Goal: Information Seeking & Learning: Check status

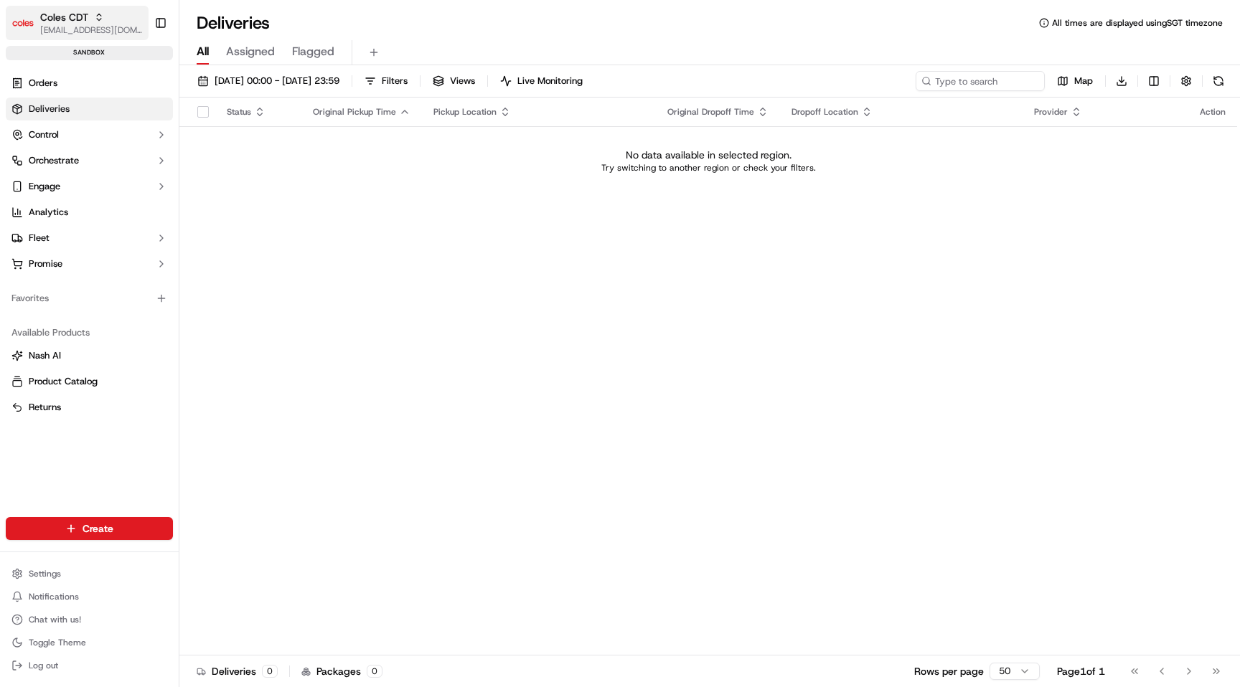
click at [86, 27] on span "[EMAIL_ADDRESS][DOMAIN_NAME]" at bounding box center [91, 29] width 103 height 11
type input "coles dev"
click at [204, 72] on span "Coles Dev" at bounding box center [205, 74] width 42 height 13
click at [298, 91] on div "17/09/2025 00:00 - 17/09/2025 23:59 Filters Views Live Monitoring Map Download" at bounding box center [709, 84] width 1060 height 27
click at [300, 86] on span "[DATE] 00:00 - [DATE] 23:59" at bounding box center [276, 81] width 125 height 13
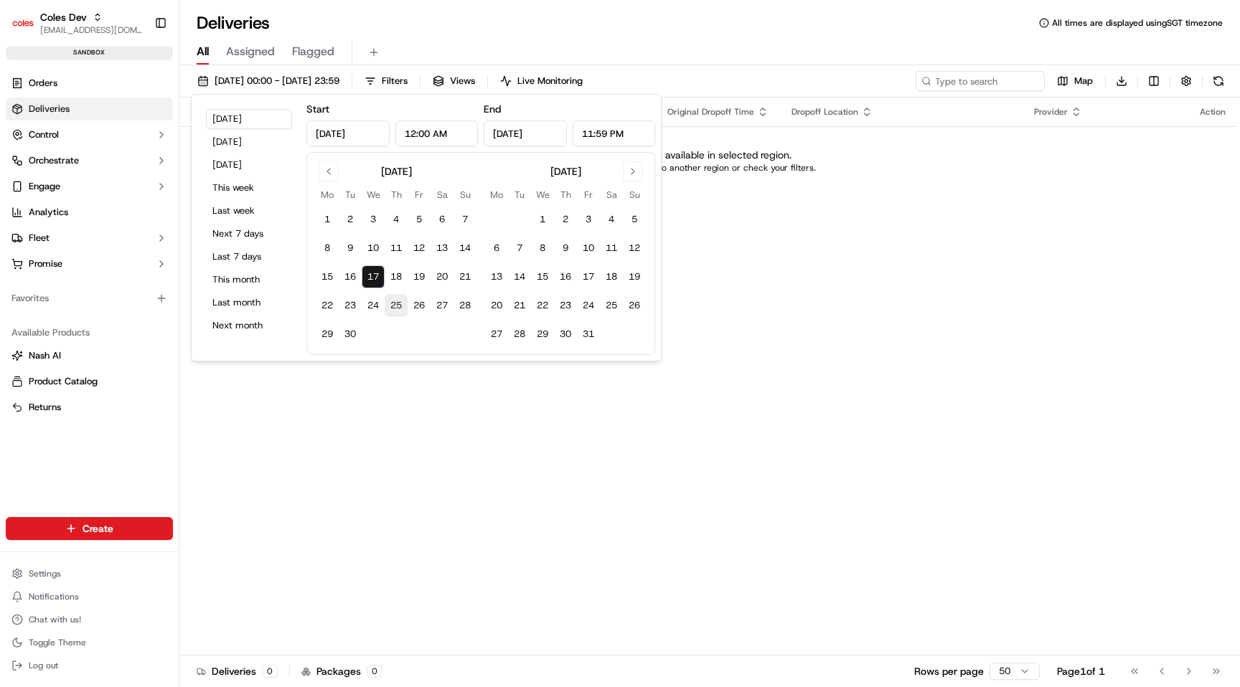
click at [391, 303] on button "25" at bounding box center [396, 305] width 23 height 23
type input "Sep 25, 2025"
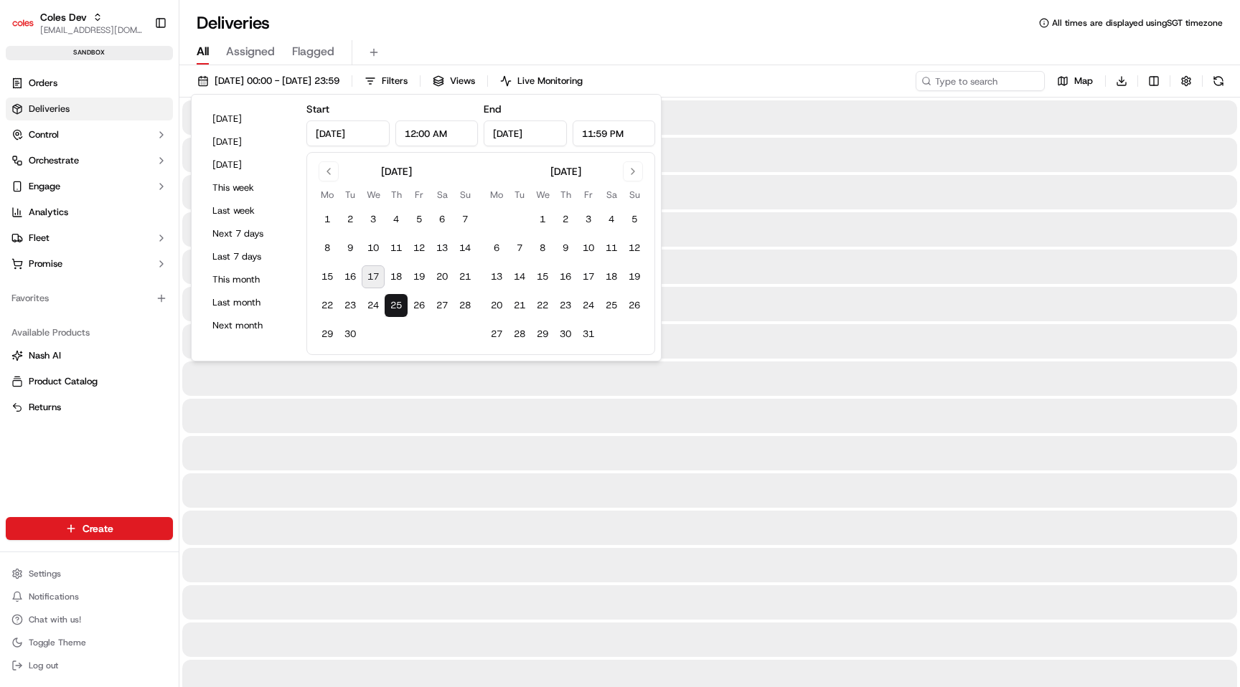
click at [391, 303] on button "25" at bounding box center [396, 305] width 23 height 23
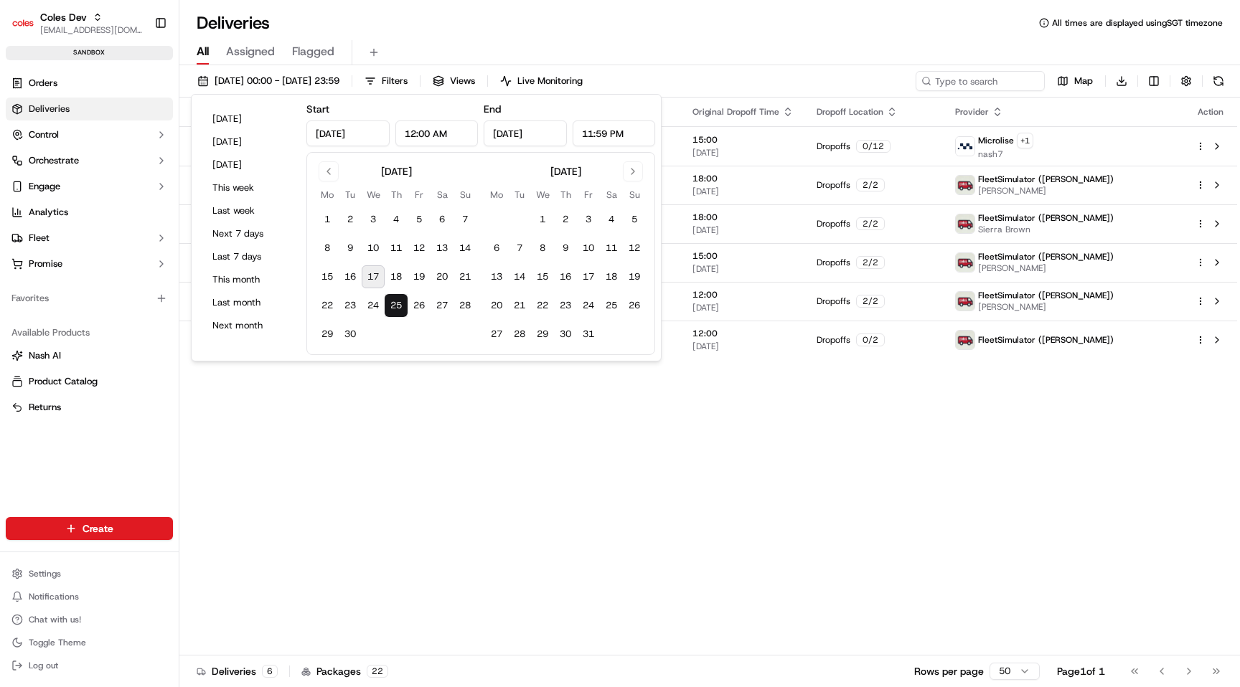
click at [732, 450] on div "Status Original Pickup Time Pickup Location Original Dropoff Time Dropoff Locat…" at bounding box center [707, 377] width 1057 height 558
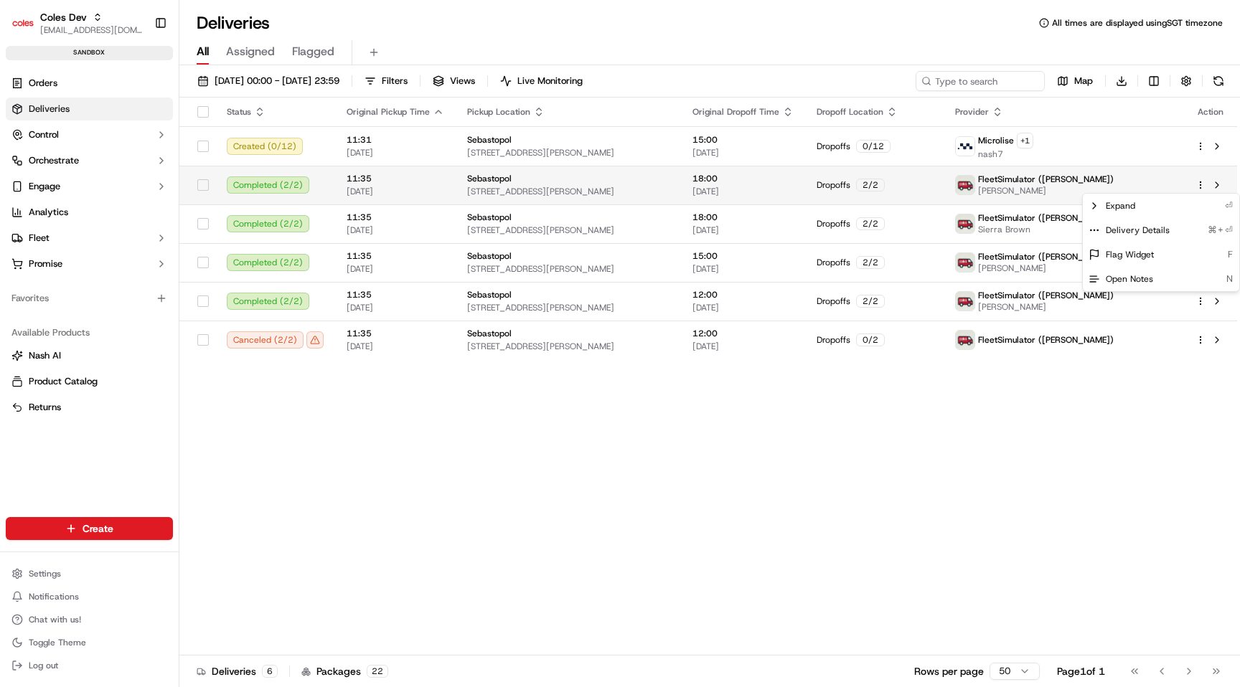
click at [1198, 184] on html "Coles Dev maksim@usenash.com Toggle Sidebar sandbox Orders Deliveries Control O…" at bounding box center [620, 343] width 1240 height 687
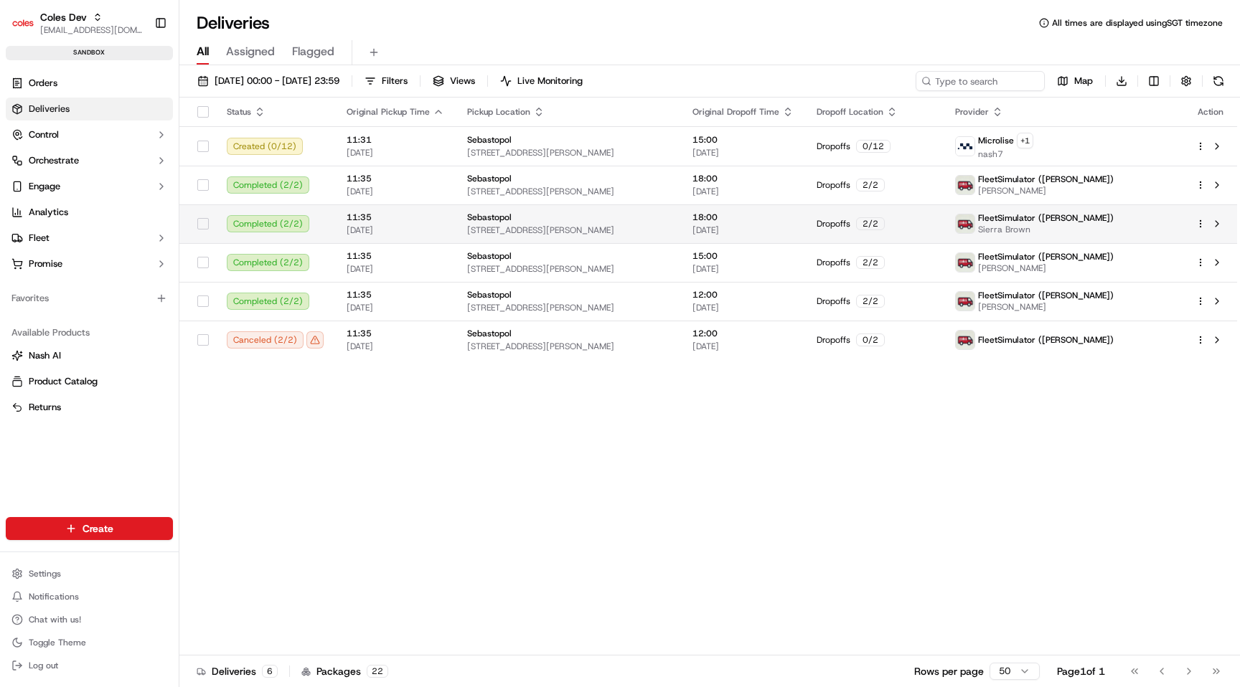
click at [1202, 222] on html "Coles Dev maksim@usenash.com Toggle Sidebar sandbox Orders Deliveries Control O…" at bounding box center [620, 343] width 1240 height 687
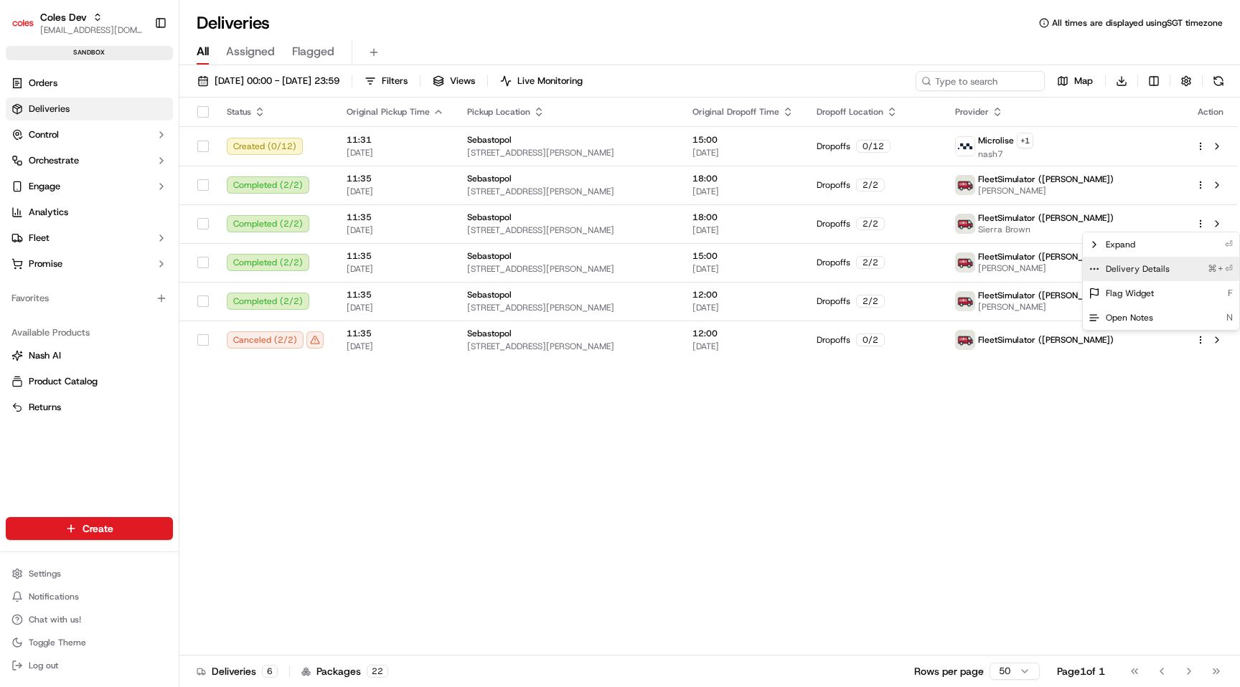
click at [1166, 270] on div "Delivery Details ⌘+⏎" at bounding box center [1161, 269] width 156 height 24
click at [1200, 181] on html "Coles Dev maksim@usenash.com Toggle Sidebar sandbox Orders Deliveries Control O…" at bounding box center [620, 343] width 1240 height 687
click at [1164, 232] on span "Delivery Details" at bounding box center [1137, 230] width 64 height 11
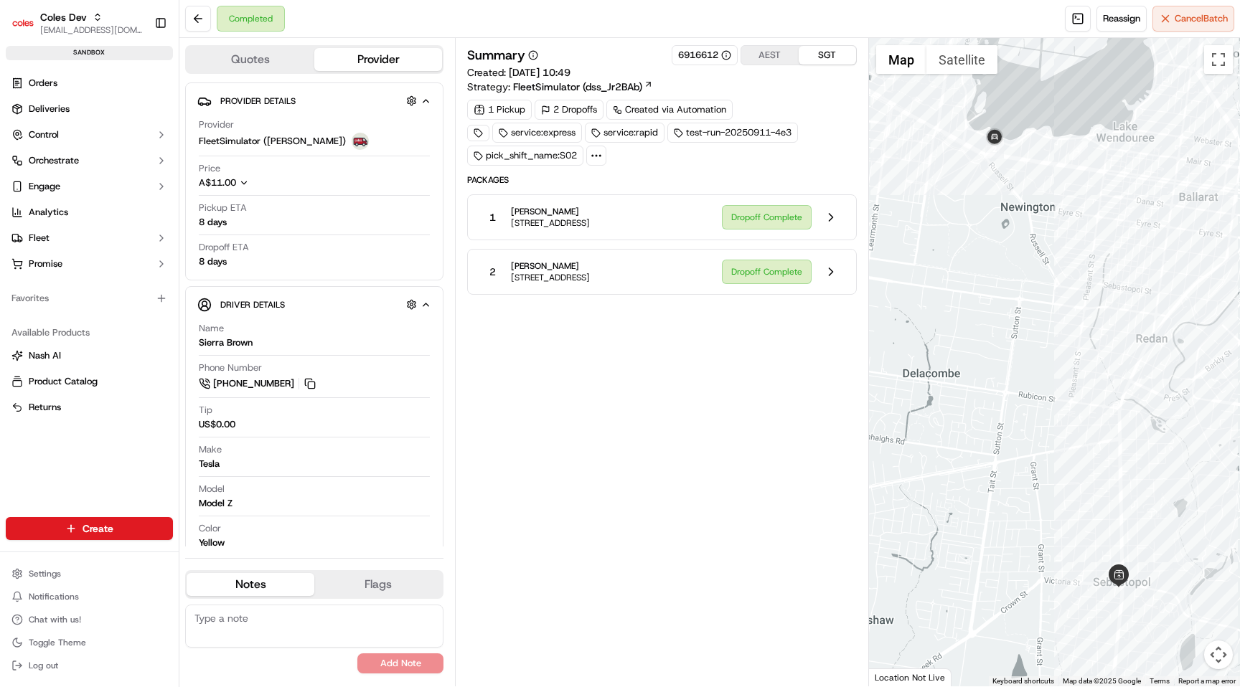
click at [596, 161] on icon at bounding box center [596, 155] width 13 height 13
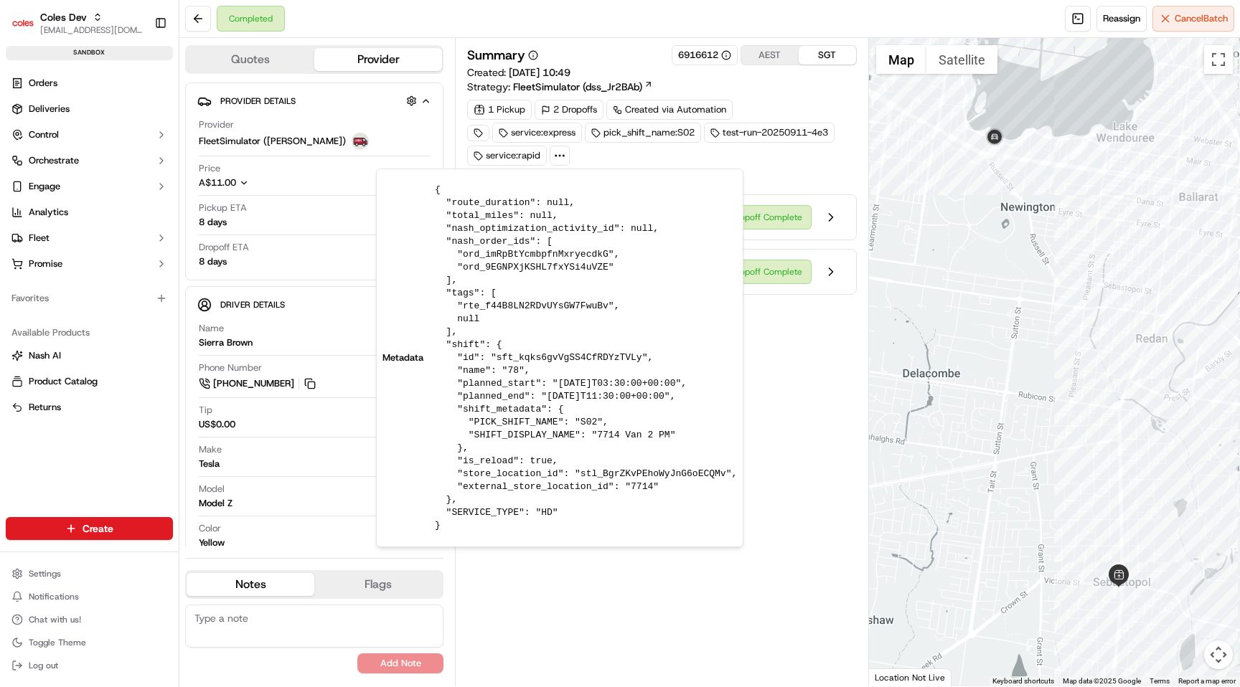
click at [595, 46] on div "Summary 6916612 AEST SGT" at bounding box center [661, 55] width 389 height 20
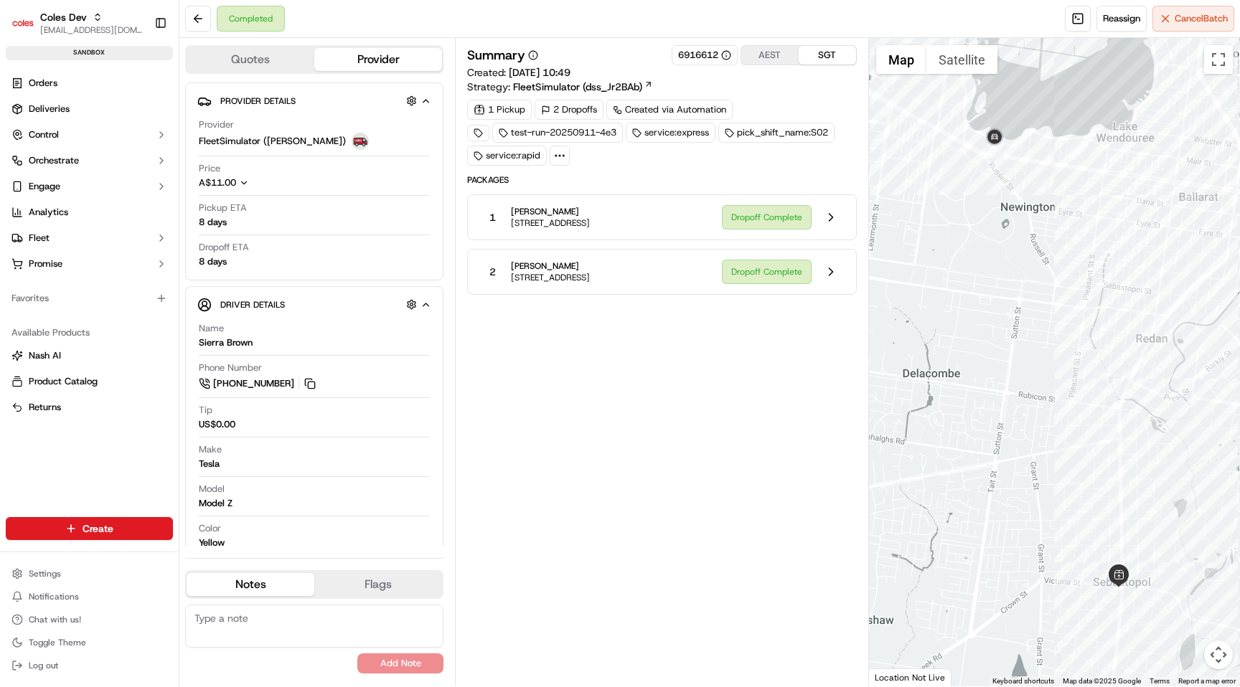
click at [560, 153] on icon at bounding box center [559, 155] width 13 height 13
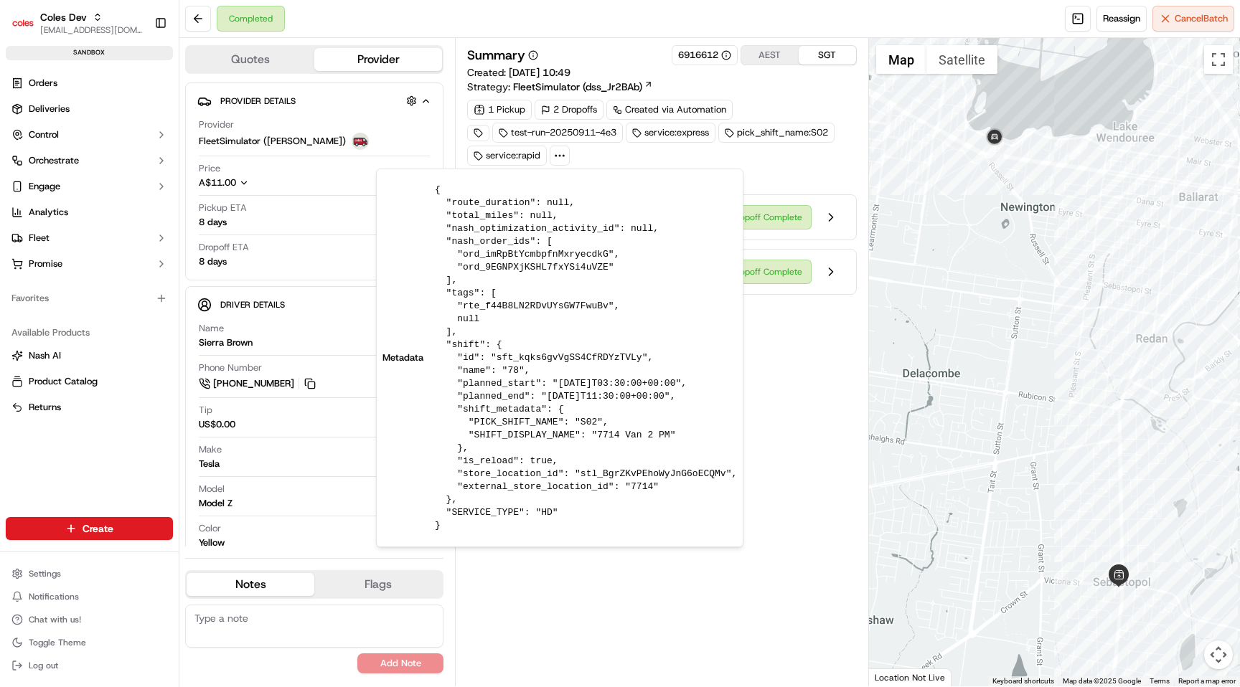
click at [532, 308] on pre "{ "route_duration": null, "total_miles": null, "nash_optimization_activity_id":…" at bounding box center [586, 358] width 302 height 349
copy pre "rte_f44B8LN2RDvUYsGW7FwuBv"
click at [792, 366] on div "Summary 6916612 AEST SGT Created: 16/09/2025 10:49 Strategy: FleetSimulator (ds…" at bounding box center [661, 362] width 389 height 634
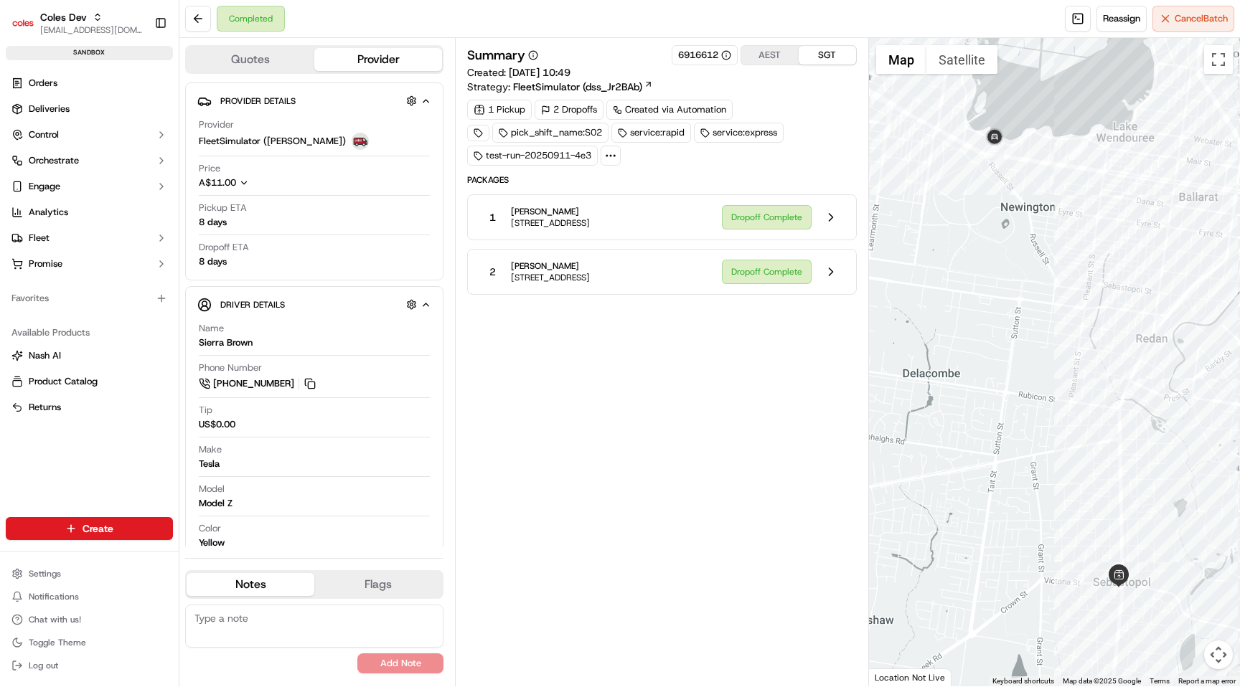
click at [614, 160] on icon at bounding box center [610, 155] width 13 height 13
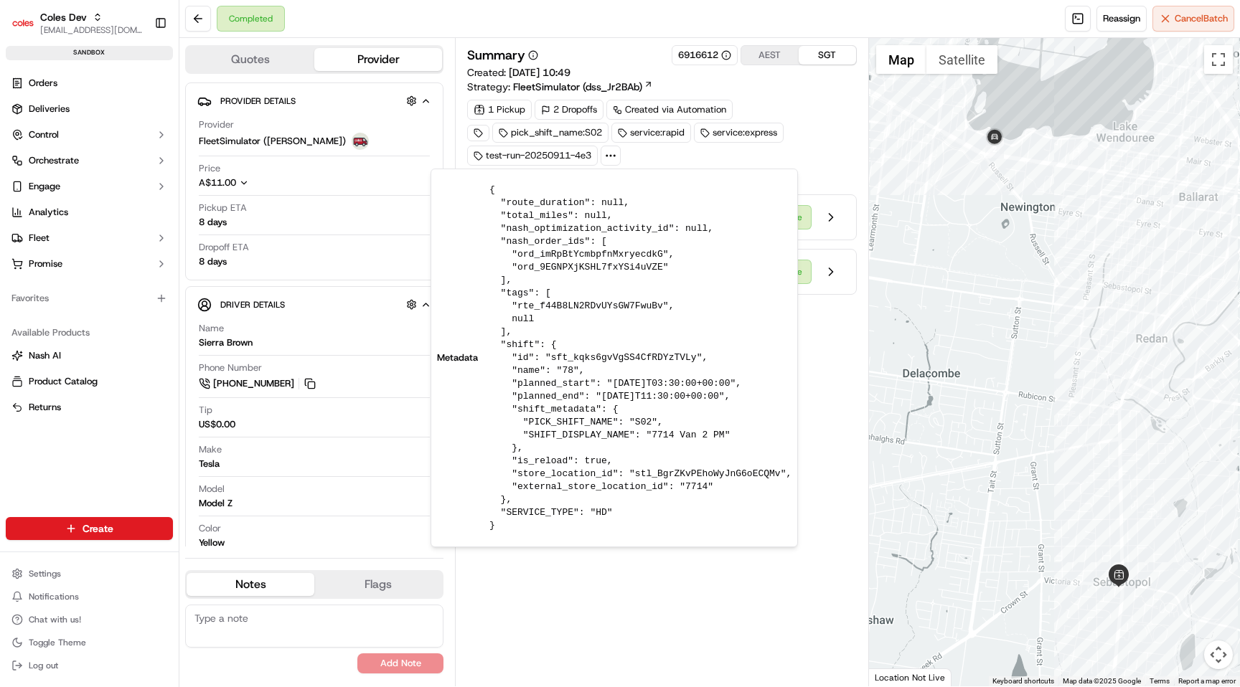
click at [570, 308] on pre "{ "route_duration": null, "total_miles": null, "nash_optimization_activity_id":…" at bounding box center [640, 358] width 302 height 349
click at [572, 303] on pre "{ "route_duration": null, "total_miles": null, "nash_optimization_activity_id":…" at bounding box center [640, 358] width 302 height 349
copy pre "rte_f44B8LN2RDvUYsGW7FwuBv"
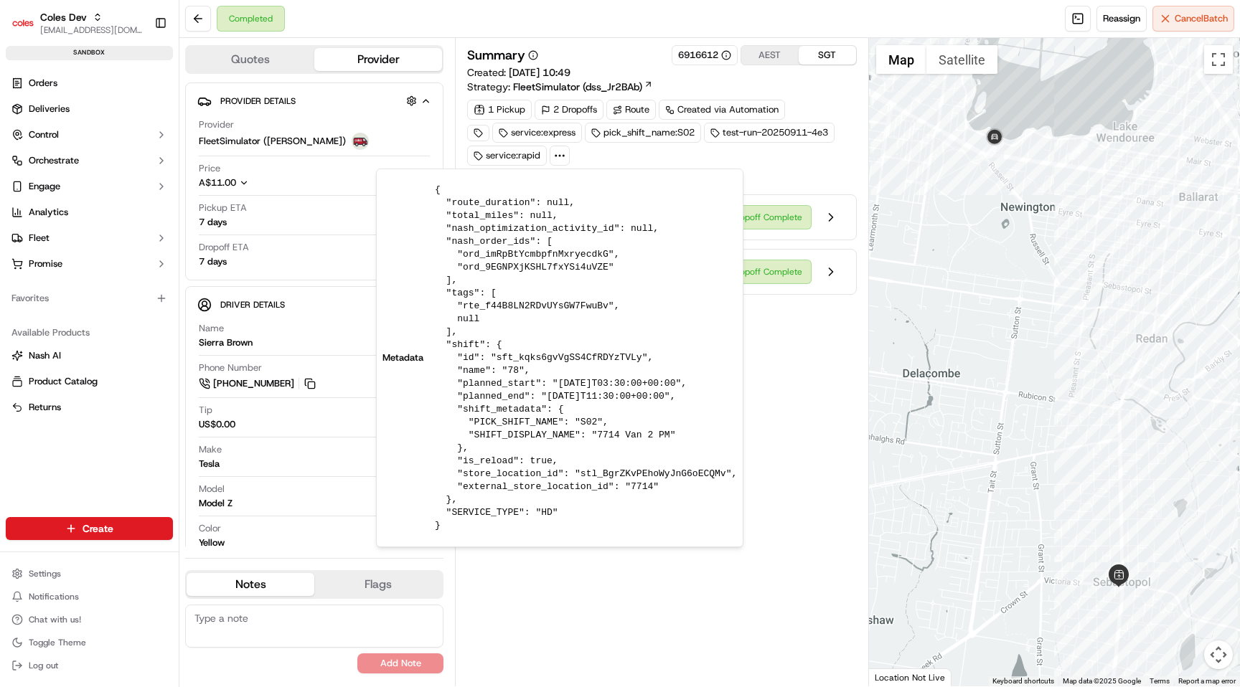
click at [510, 308] on pre "{ "route_duration": null, "total_miles": null, "nash_optimization_activity_id":…" at bounding box center [586, 358] width 302 height 349
copy pre "rte_f44B8LN2RDvUYsGW7FwuBv"
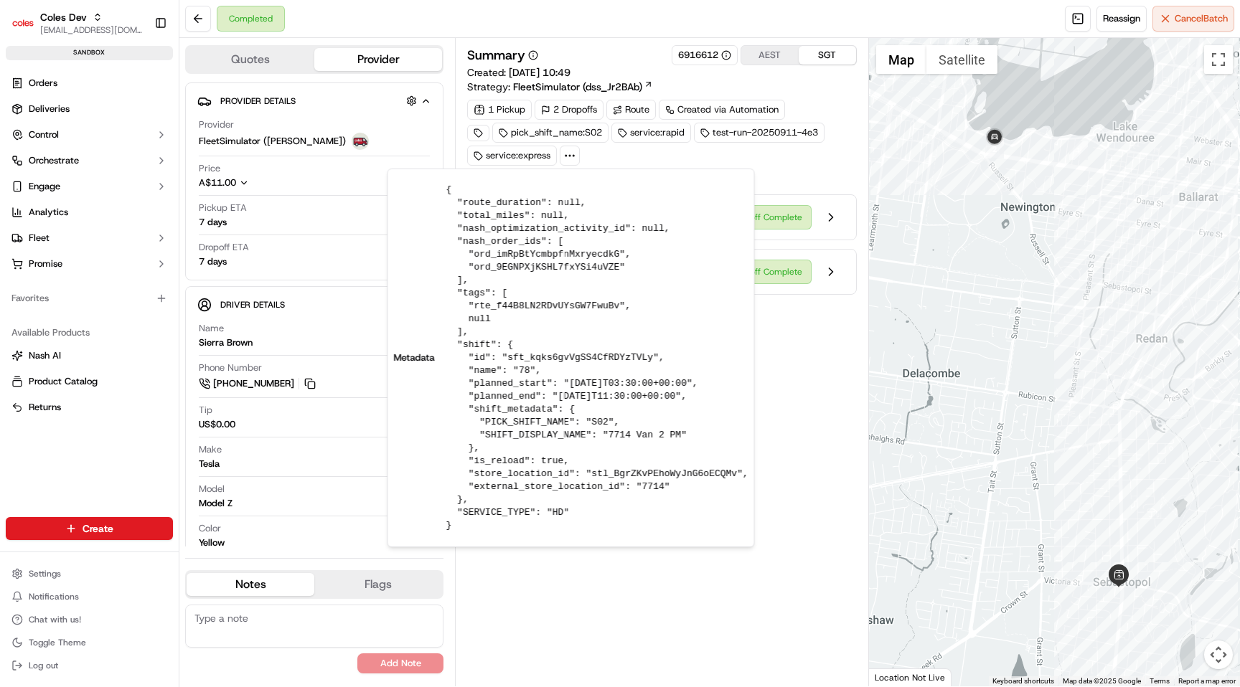
click at [770, 377] on div "Summary 6916612 AEST SGT Created: 16/09/2025 10:49 Strategy: FleetSimulator (ds…" at bounding box center [661, 362] width 389 height 634
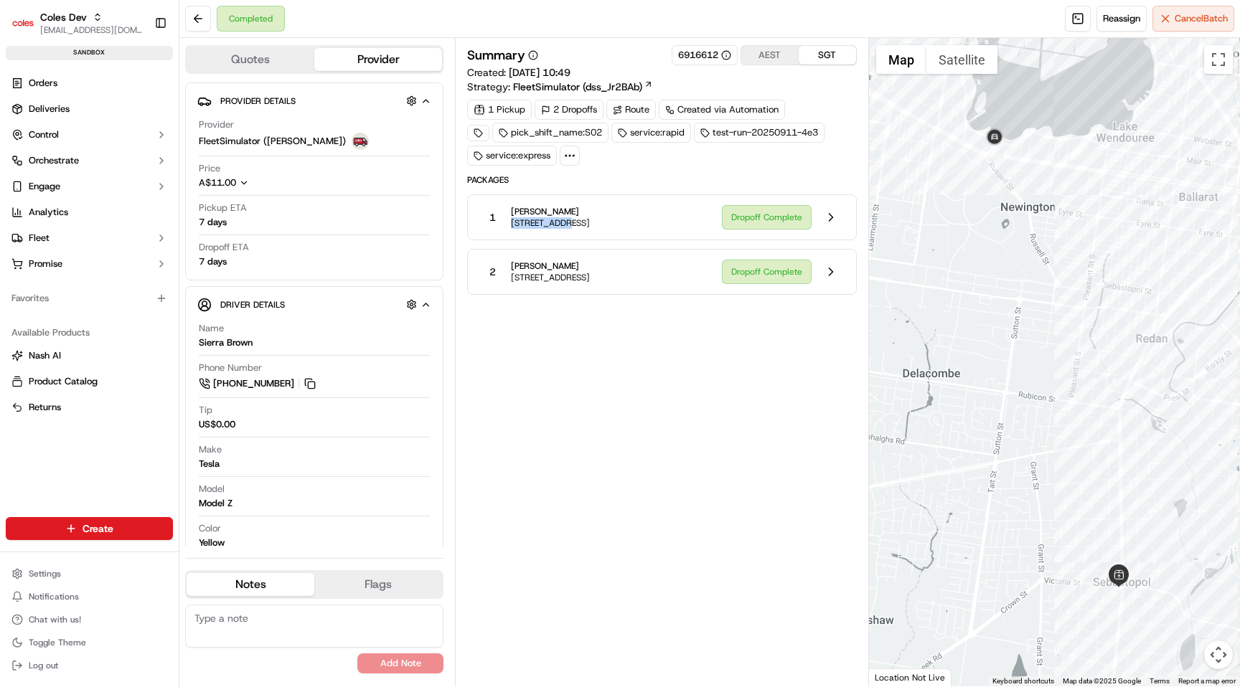
copy span "15 Tennis St"
drag, startPoint x: 511, startPoint y: 222, endPoint x: 561, endPoint y: 225, distance: 50.3
click at [561, 225] on span "15 Tennis St, Lake Wendouree VIC 3350, Australia" at bounding box center [550, 222] width 79 height 11
click at [596, 386] on div "Summary 6916612 AEST SGT Created: 16/09/2025 10:49 Strategy: FleetSimulator (ds…" at bounding box center [661, 362] width 389 height 634
